Goal: Information Seeking & Learning: Learn about a topic

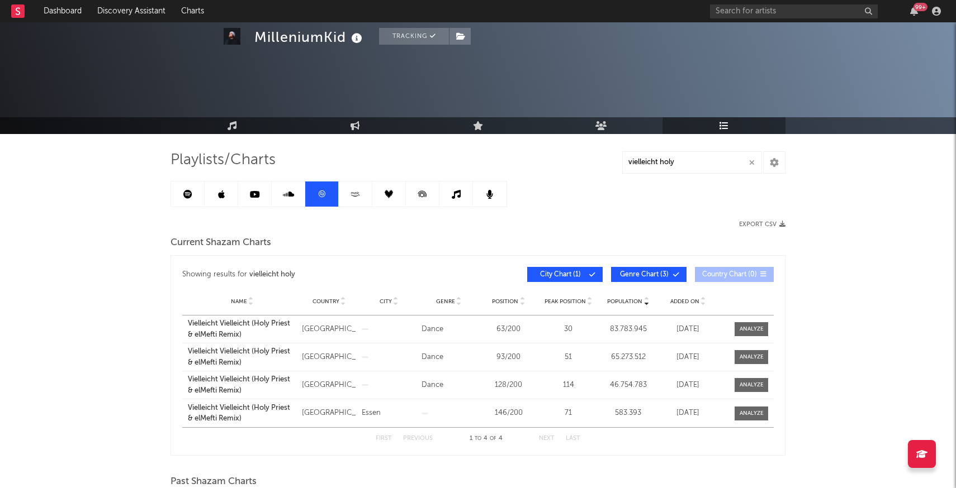
select select "All"
select select "3m"
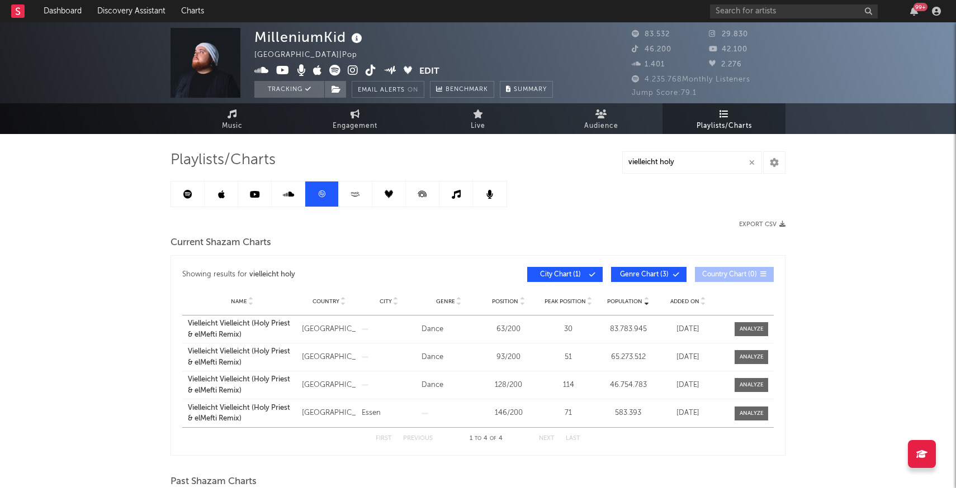
click at [185, 186] on link at bounding box center [188, 194] width 34 height 25
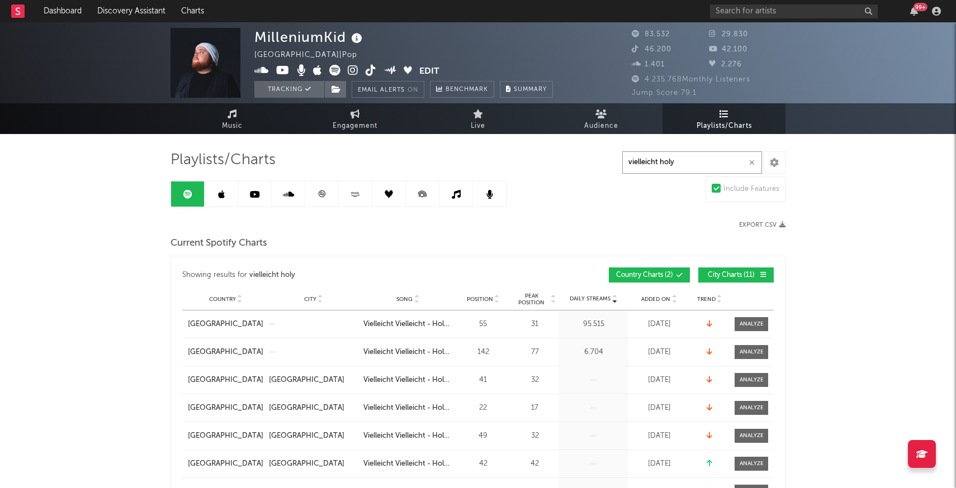
click at [695, 164] on input "vielleicht holy" at bounding box center [692, 162] width 140 height 22
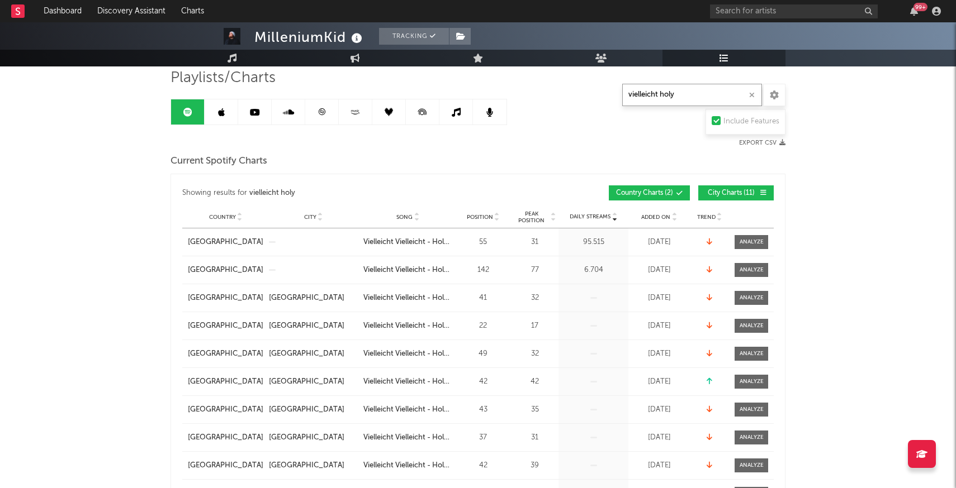
scroll to position [106, 0]
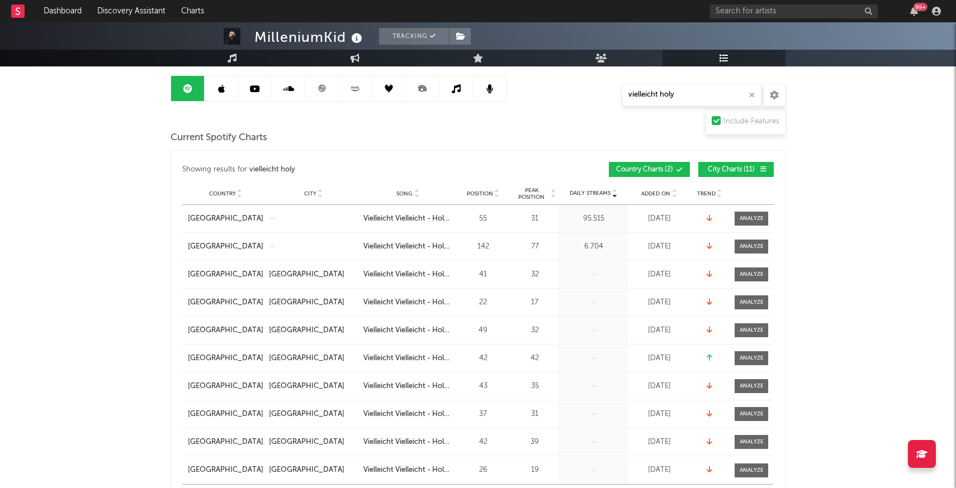
click at [749, 168] on span "City Charts ( 11 )" at bounding box center [730, 170] width 51 height 7
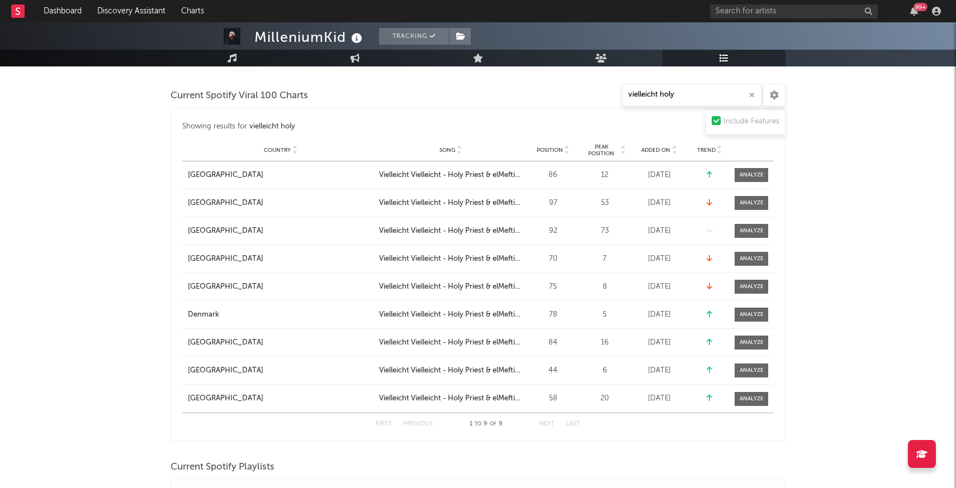
scroll to position [322, 0]
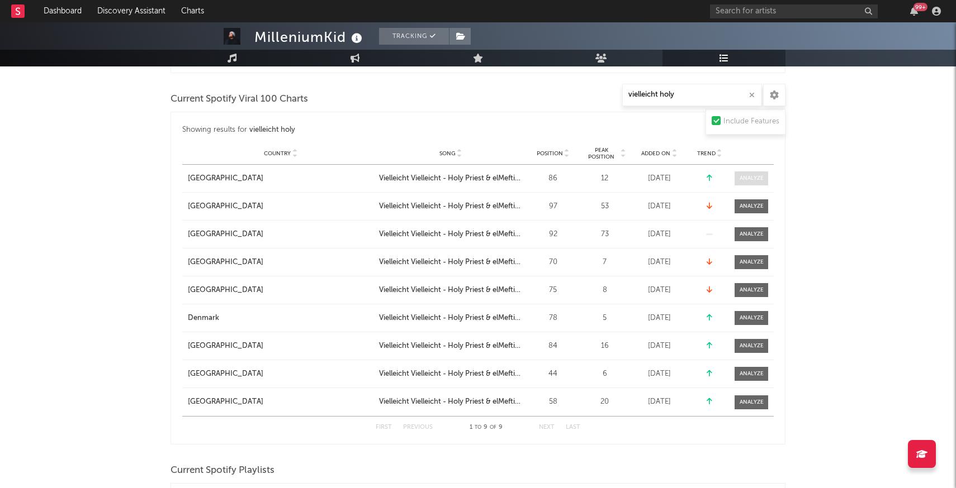
click at [748, 179] on div at bounding box center [751, 178] width 24 height 8
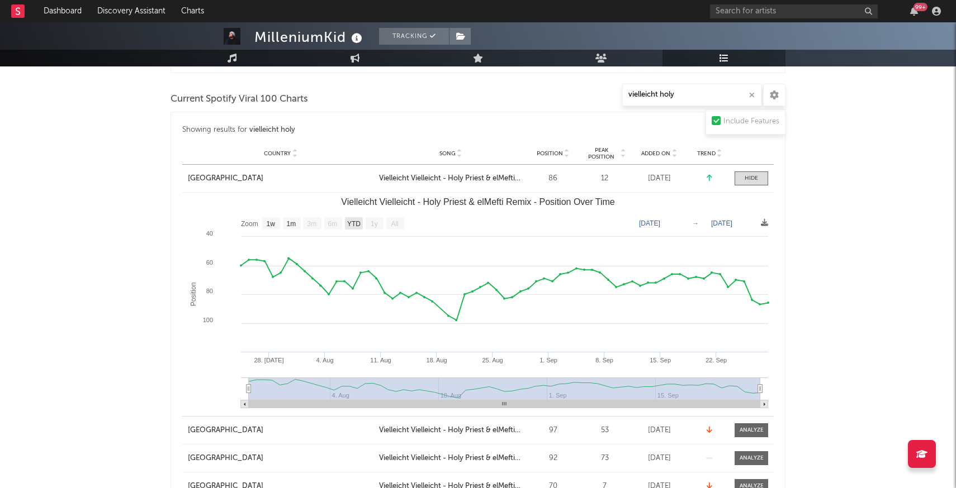
click at [357, 226] on text "YTD" at bounding box center [353, 224] width 13 height 8
select select "YTD"
drag, startPoint x: 249, startPoint y: 389, endPoint x: 222, endPoint y: 392, distance: 26.4
click at [222, 392] on icon "Created with Highcharts 10.3.3 Position Vielleicht Vielleicht - Holy Priest & e…" at bounding box center [477, 305] width 591 height 224
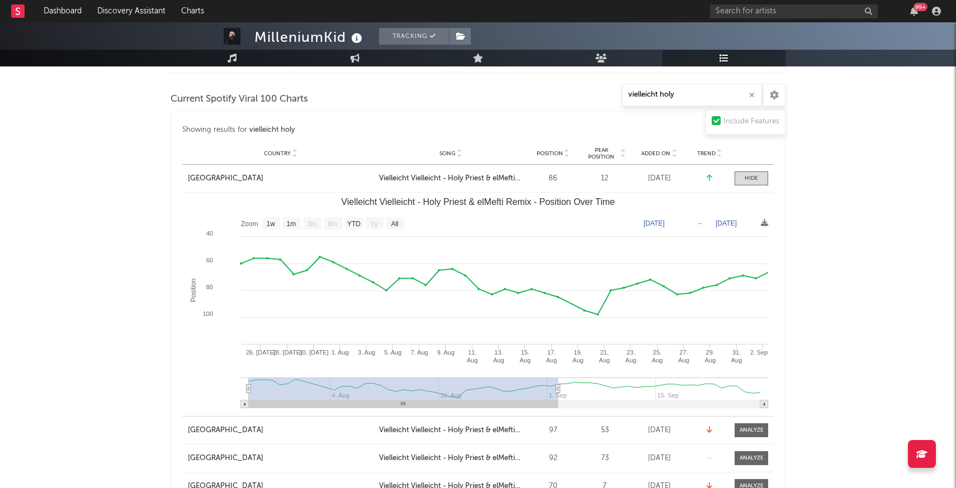
type input "[DATE]"
select select "1m"
type input "[DATE]"
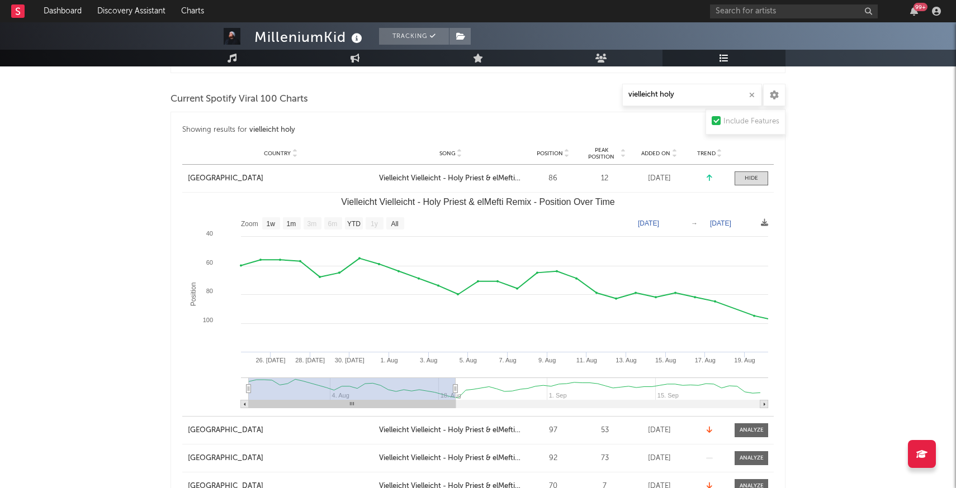
drag, startPoint x: 758, startPoint y: 387, endPoint x: 455, endPoint y: 401, distance: 302.7
click at [455, 401] on icon "Created with Highcharts 10.3.3 Position Vielleicht Vielleicht - Holy Priest & e…" at bounding box center [477, 305] width 591 height 224
drag, startPoint x: 405, startPoint y: 387, endPoint x: 342, endPoint y: 399, distance: 64.3
click at [342, 399] on rect "Vielleicht Vielleicht - Holy Priest & elMefti Remix - Position Over Time" at bounding box center [352, 389] width 207 height 22
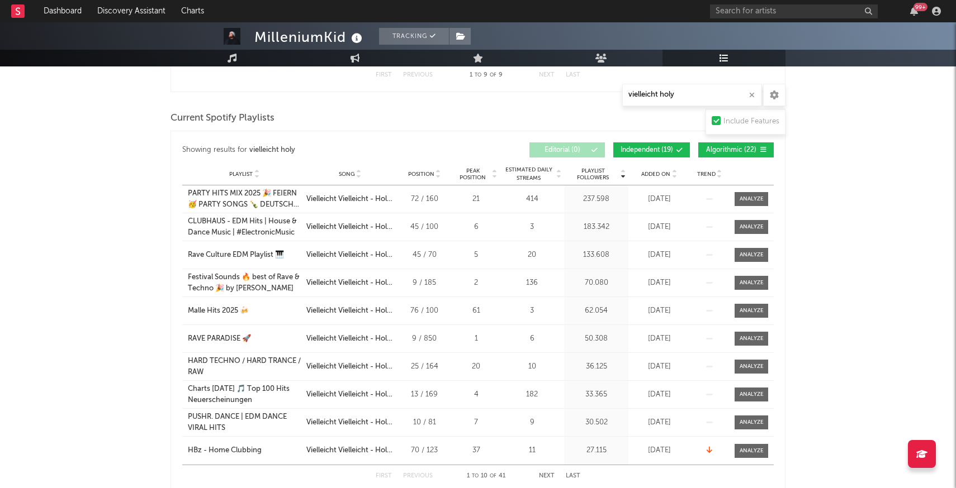
scroll to position [900, 0]
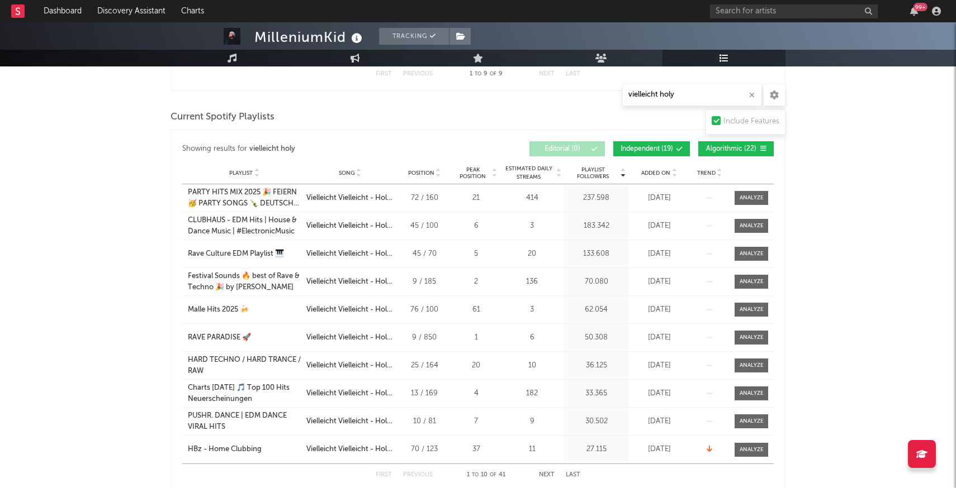
click at [655, 169] on div "Added On" at bounding box center [659, 173] width 56 height 8
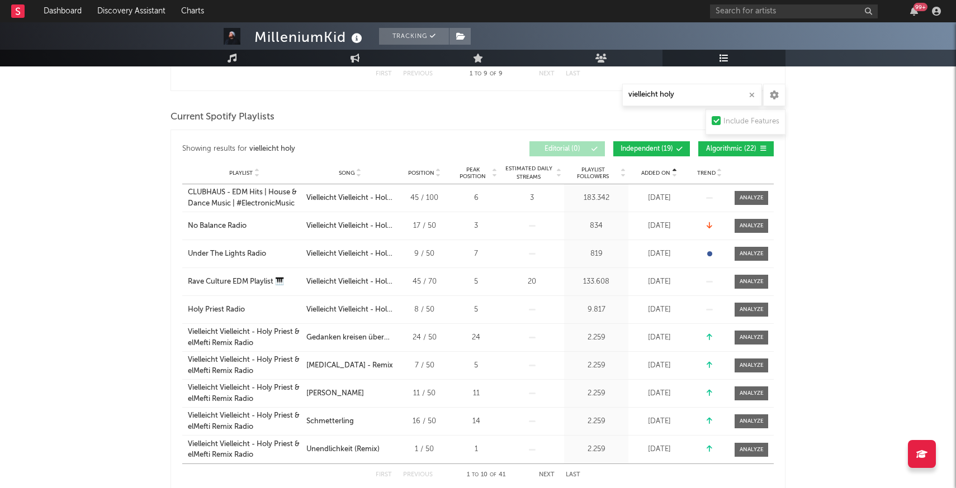
click at [657, 170] on span "Added On" at bounding box center [655, 173] width 29 height 7
